Goal: Information Seeking & Learning: Learn about a topic

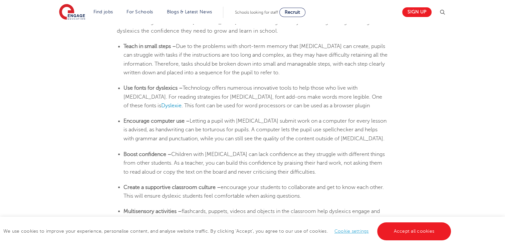
scroll to position [1107, 0]
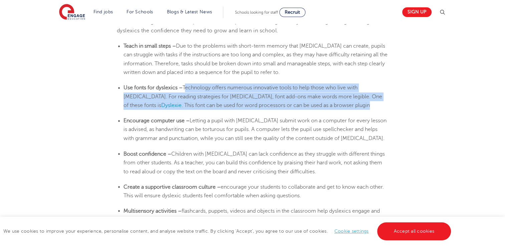
drag, startPoint x: 185, startPoint y: 86, endPoint x: 311, endPoint y: 105, distance: 126.5
click at [311, 105] on li "Use fonts for dyslexics – Technology offers numerous innovative tools to help t…" at bounding box center [255, 96] width 264 height 26
copy li "Technology offers numerous innovative tools to help those who live with [MEDICA…"
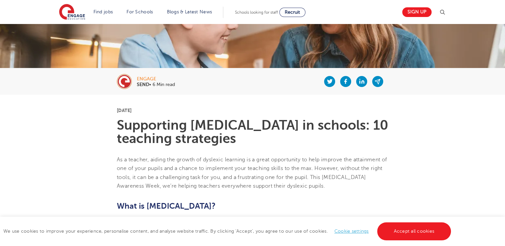
scroll to position [0, 0]
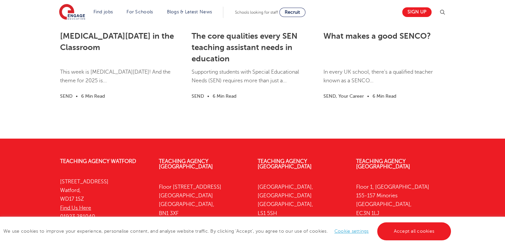
scroll to position [1989, 0]
